Goal: Task Accomplishment & Management: Manage account settings

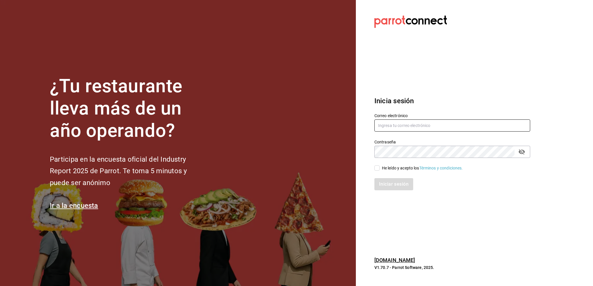
click at [415, 128] on input "text" at bounding box center [452, 126] width 156 height 12
type input "amalia@elhuaracheazteca.com"
click at [377, 169] on input "He leído y acepto los Términos y condiciones." at bounding box center [376, 168] width 5 height 5
checkbox input "true"
click at [379, 179] on button "Iniciar sesión" at bounding box center [393, 184] width 39 height 12
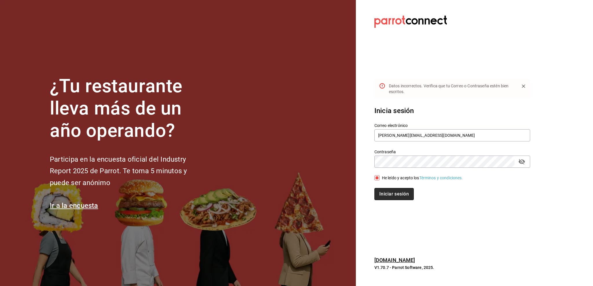
click at [399, 194] on button "Iniciar sesión" at bounding box center [393, 194] width 39 height 12
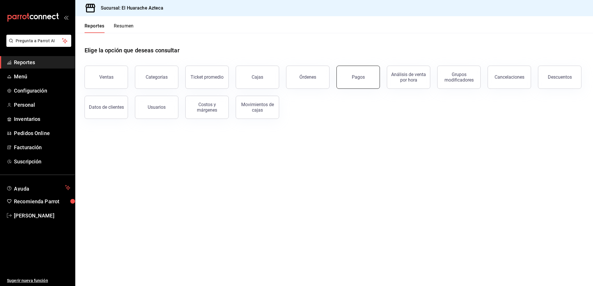
click at [363, 81] on button "Pagos" at bounding box center [358, 77] width 43 height 23
